Goal: Task Accomplishment & Management: Manage account settings

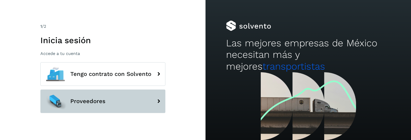
click at [91, 107] on button "Proveedores" at bounding box center [102, 100] width 125 height 23
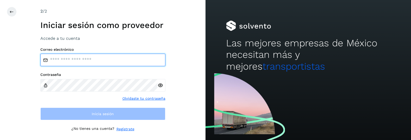
click at [82, 60] on input "email" at bounding box center [102, 59] width 125 height 13
type input "**********"
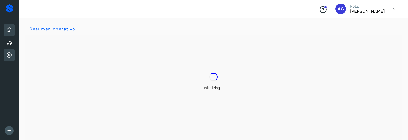
click at [10, 55] on icon at bounding box center [9, 55] width 6 height 6
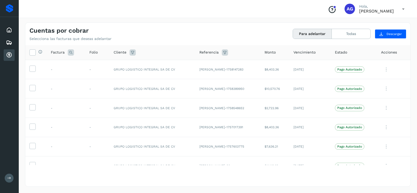
click at [234, 32] on div "Cuentas por cobrar Selecciona las facturas que deseas adelantar Para adelantar …" at bounding box center [217, 32] width 385 height 18
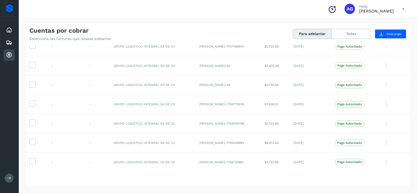
scroll to position [280, 0]
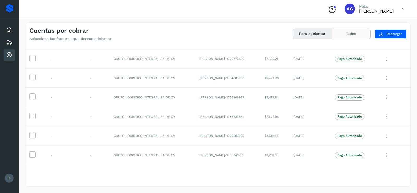
click at [352, 35] on button "Todas" at bounding box center [351, 34] width 39 height 10
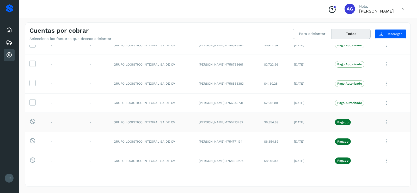
click at [383, 123] on icon at bounding box center [386, 122] width 10 height 11
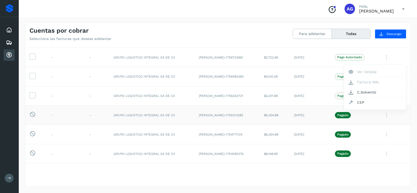
click at [129, 117] on div at bounding box center [208, 96] width 417 height 193
click at [337, 115] on p "Pagado" at bounding box center [342, 115] width 11 height 4
click at [381, 116] on icon at bounding box center [386, 115] width 10 height 11
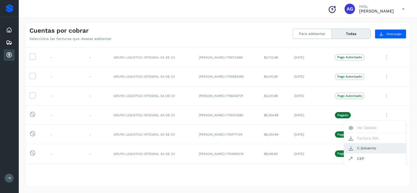
click at [356, 139] on button "C.Solvento" at bounding box center [375, 148] width 62 height 10
click at [400, 9] on icon at bounding box center [403, 9] width 11 height 11
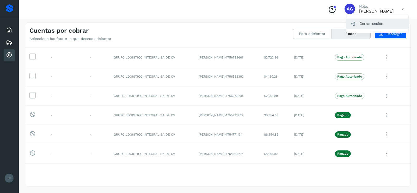
click at [372, 25] on div "Cerrar sesión" at bounding box center [378, 24] width 62 height 10
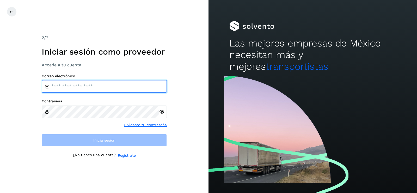
click at [107, 88] on input "email" at bounding box center [104, 86] width 125 height 13
type input "**********"
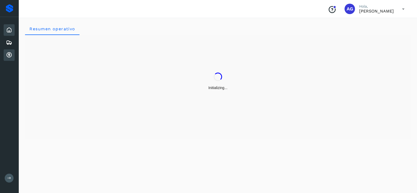
click at [5, 59] on div "Cuentas por cobrar" at bounding box center [9, 54] width 11 height 11
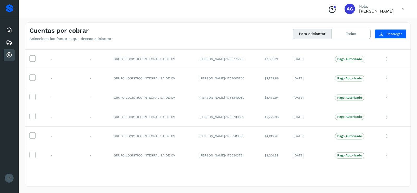
scroll to position [280, 0]
click at [31, 139] on icon at bounding box center [32, 153] width 5 height 5
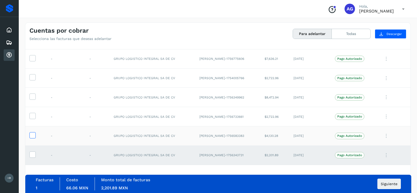
click at [34, 137] on icon at bounding box center [32, 134] width 5 height 5
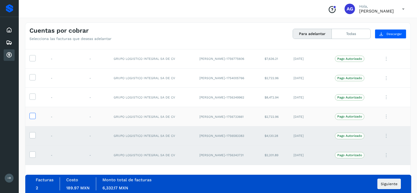
click at [32, 116] on icon at bounding box center [32, 115] width 5 height 5
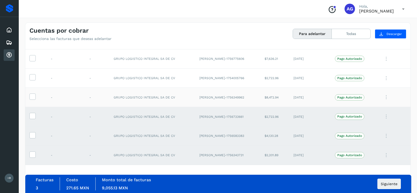
click at [36, 95] on td at bounding box center [35, 97] width 21 height 19
click at [34, 96] on icon at bounding box center [32, 95] width 5 height 5
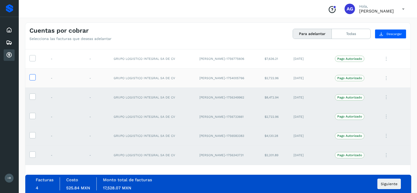
click at [31, 77] on icon at bounding box center [32, 76] width 5 height 5
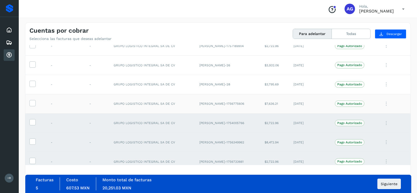
scroll to position [228, 0]
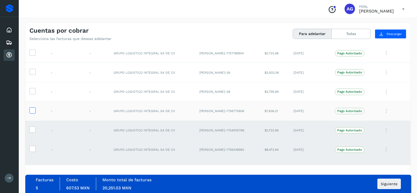
click at [33, 113] on label at bounding box center [32, 110] width 6 height 6
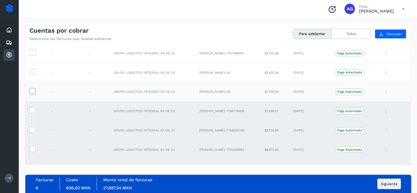
click at [32, 91] on icon at bounding box center [32, 90] width 5 height 5
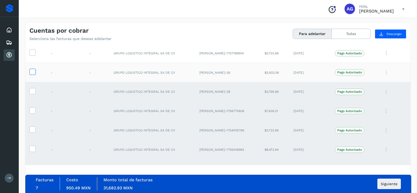
click at [33, 72] on icon at bounding box center [32, 71] width 5 height 5
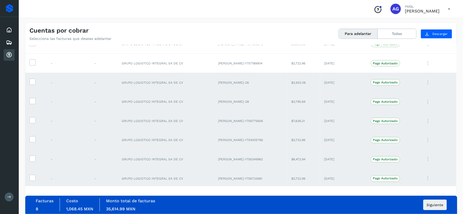
scroll to position [218, 0]
drag, startPoint x: 389, startPoint y: 0, endPoint x: 280, endPoint y: 10, distance: 108.9
click at [280, 10] on div "Conoce nuestros beneficios AG Hola, [PERSON_NAME]" at bounding box center [241, 9] width 445 height 18
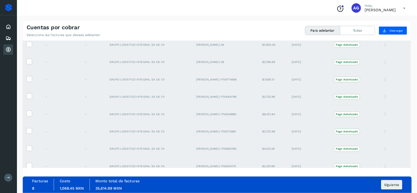
scroll to position [233, 0]
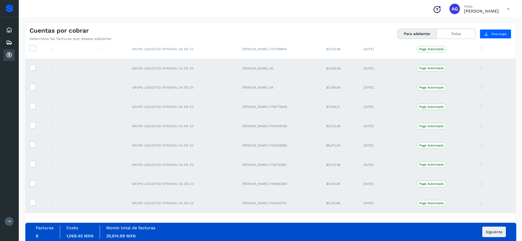
drag, startPoint x: 463, startPoint y: 0, endPoint x: 373, endPoint y: 33, distance: 96.0
click at [373, 33] on div "Cuentas por cobrar Selecciona las facturas que deseas adelantar Para adelantar …" at bounding box center [270, 32] width 490 height 18
click at [28, 65] on td at bounding box center [35, 68] width 21 height 19
click at [35, 69] on icon at bounding box center [32, 66] width 5 height 5
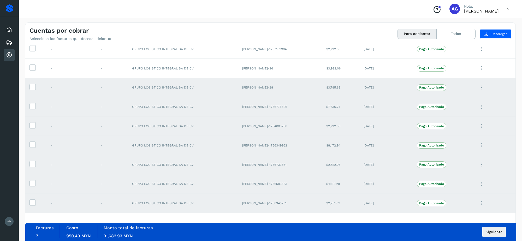
drag, startPoint x: 32, startPoint y: 85, endPoint x: 31, endPoint y: 102, distance: 17.2
click at [32, 87] on icon at bounding box center [32, 86] width 5 height 5
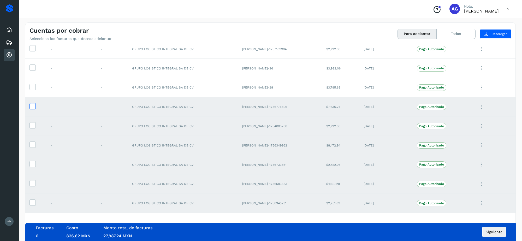
click at [32, 107] on icon at bounding box center [32, 105] width 5 height 5
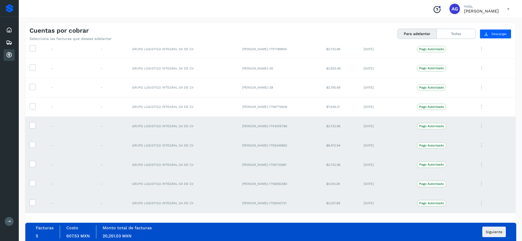
click at [34, 130] on td at bounding box center [35, 125] width 21 height 19
drag, startPoint x: 30, startPoint y: 204, endPoint x: 31, endPoint y: 197, distance: 7.1
click at [31, 139] on icon at bounding box center [32, 201] width 5 height 5
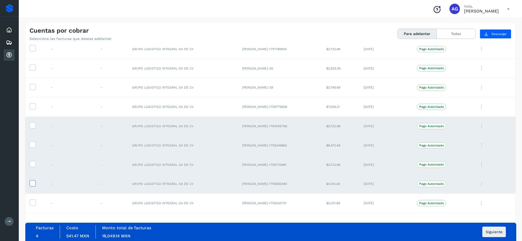
click at [31, 139] on icon at bounding box center [32, 182] width 5 height 5
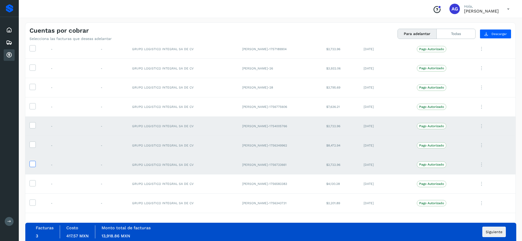
click at [33, 139] on icon at bounding box center [32, 163] width 5 height 5
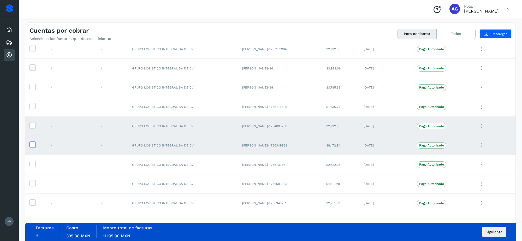
click at [31, 139] on icon at bounding box center [32, 143] width 5 height 5
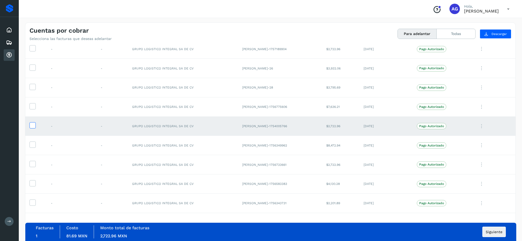
click at [31, 127] on icon at bounding box center [32, 124] width 5 height 5
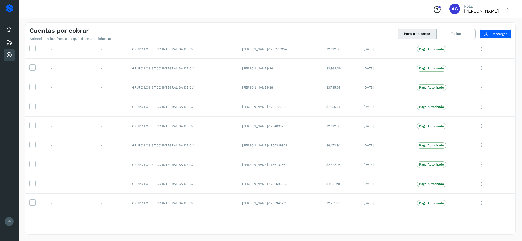
click at [411, 10] on icon at bounding box center [507, 9] width 11 height 11
click at [411, 26] on div "Cerrar sesión" at bounding box center [482, 24] width 62 height 10
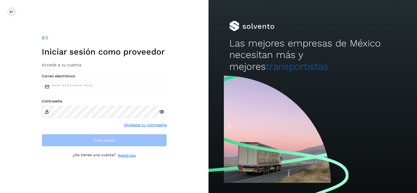
drag, startPoint x: 507, startPoint y: 2, endPoint x: 136, endPoint y: 21, distance: 371.3
click at [136, 21] on div "2 /2 Iniciar sesión como proveedor Accede a tu cuenta Correo electrónico Contra…" at bounding box center [104, 96] width 209 height 193
